Goal: Check status

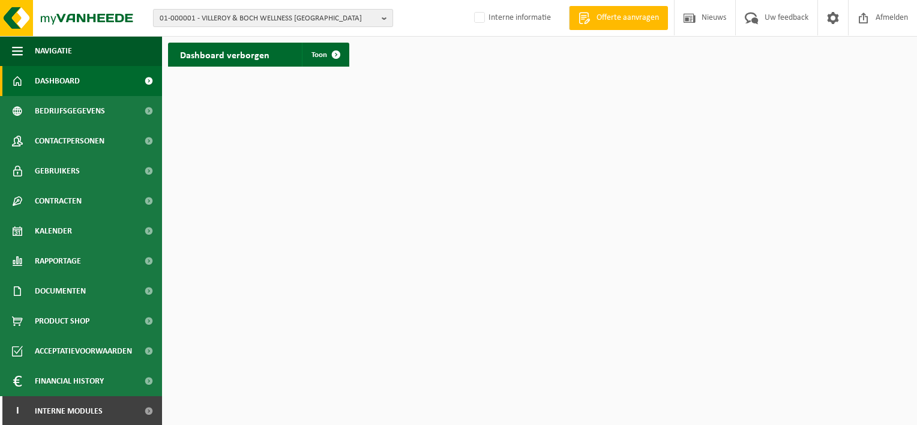
click at [389, 22] on b "button" at bounding box center [387, 18] width 11 height 17
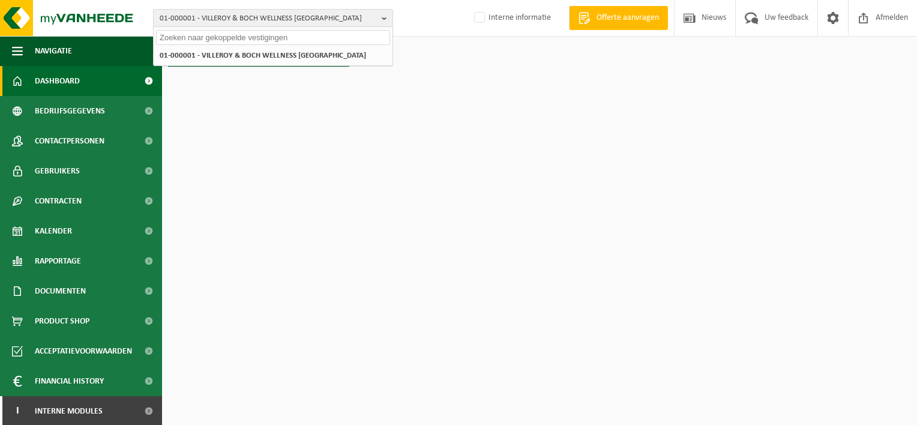
click at [254, 31] on input "text" at bounding box center [273, 37] width 234 height 15
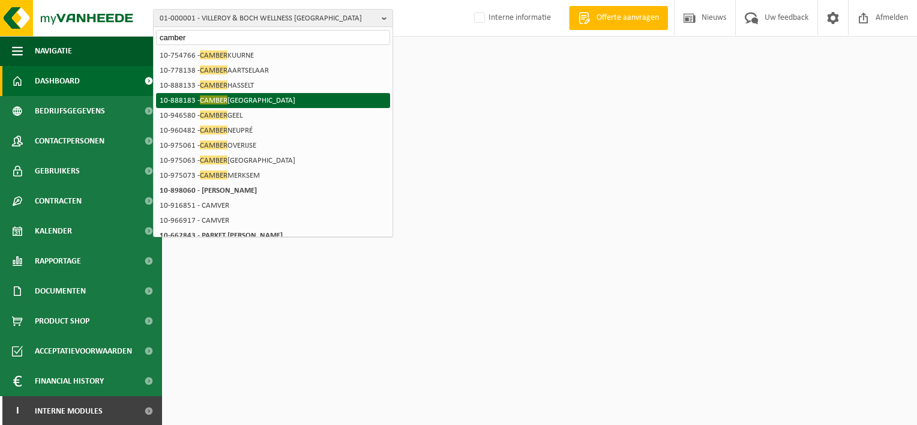
type input "camber"
click at [242, 101] on li "10-888183 - [GEOGRAPHIC_DATA]" at bounding box center [273, 100] width 234 height 15
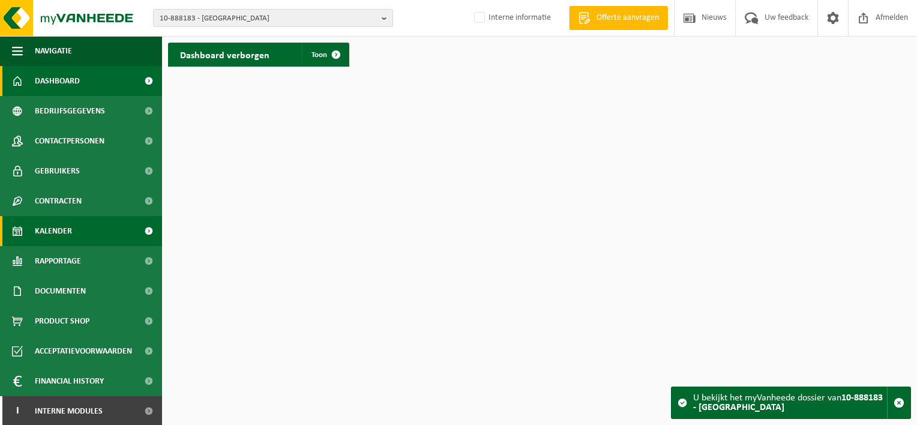
click at [115, 235] on link "Kalender" at bounding box center [81, 231] width 162 height 30
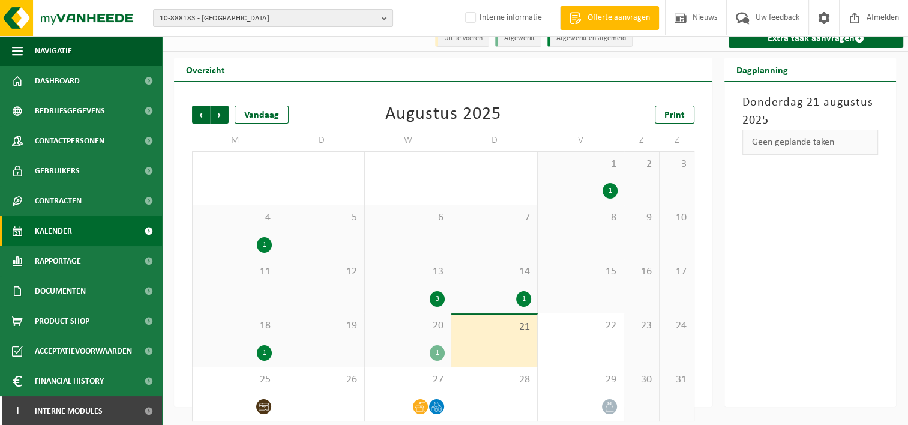
scroll to position [20, 0]
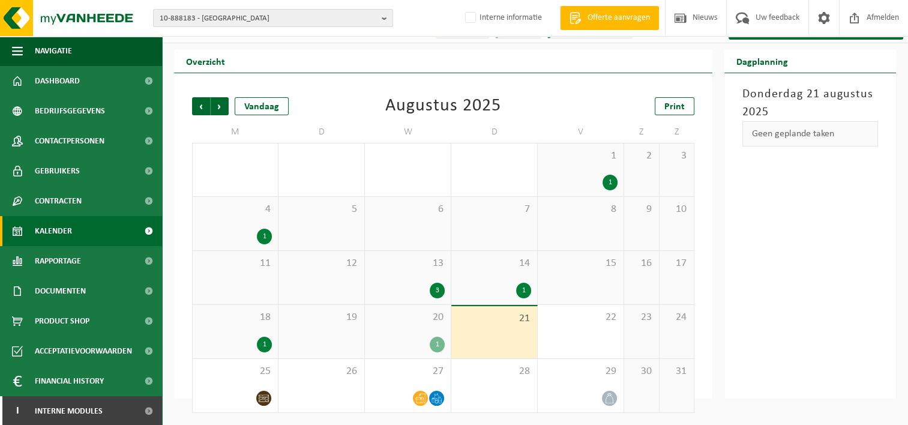
drag, startPoint x: 607, startPoint y: 182, endPoint x: 560, endPoint y: 181, distance: 47.4
click at [560, 181] on div "1" at bounding box center [580, 183] width 74 height 16
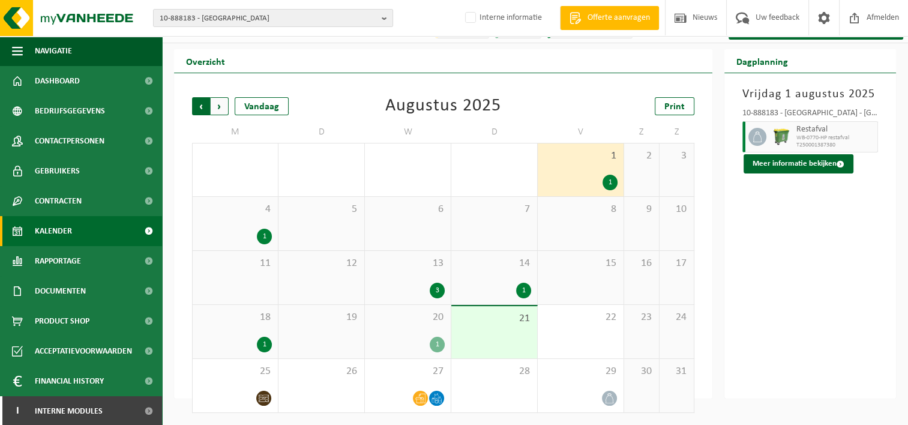
click at [218, 108] on span "Volgende" at bounding box center [220, 106] width 18 height 18
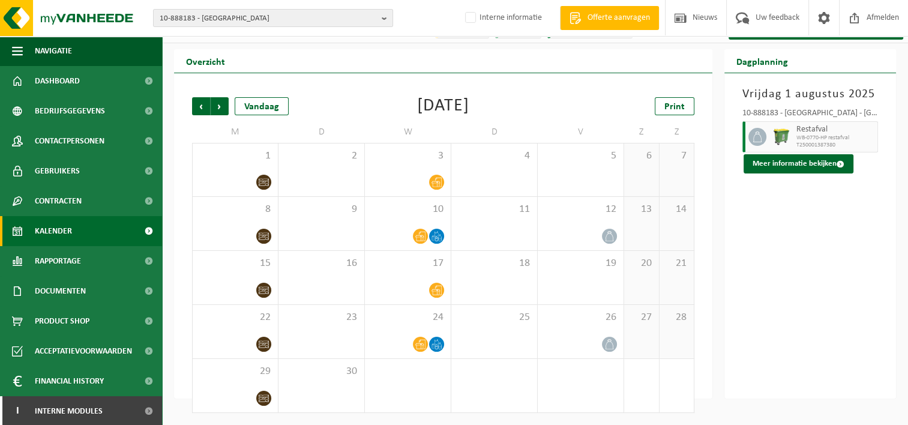
drag, startPoint x: 181, startPoint y: 83, endPoint x: 420, endPoint y: 422, distance: 414.6
click at [420, 398] on div "Vorige Volgende Vandaag [DATE] Print M D W D V Z Z 1 2 3 4 5 6 7 8 9 10 11 12 1…" at bounding box center [443, 235] width 538 height 325
click at [691, 384] on div "5" at bounding box center [676, 385] width 35 height 53
